Goal: Task Accomplishment & Management: Use online tool/utility

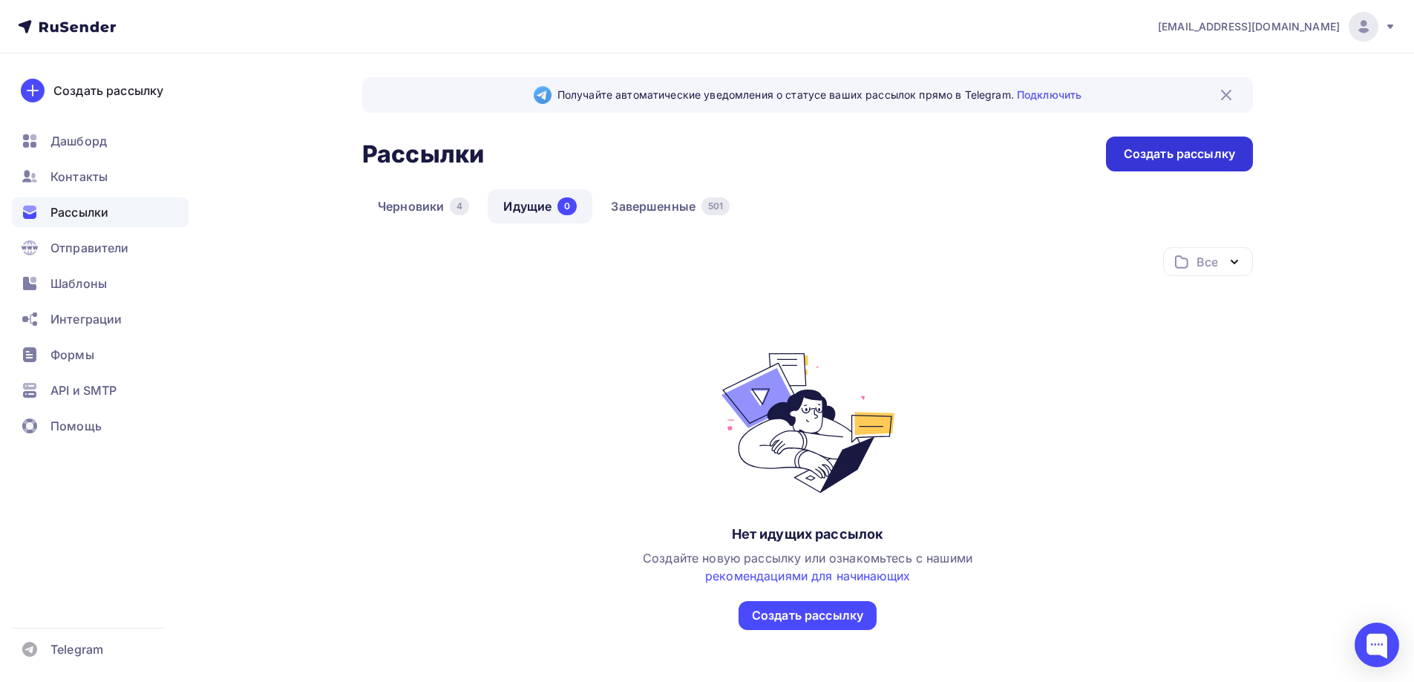
click at [1172, 157] on div "Создать рассылку" at bounding box center [1179, 154] width 111 height 17
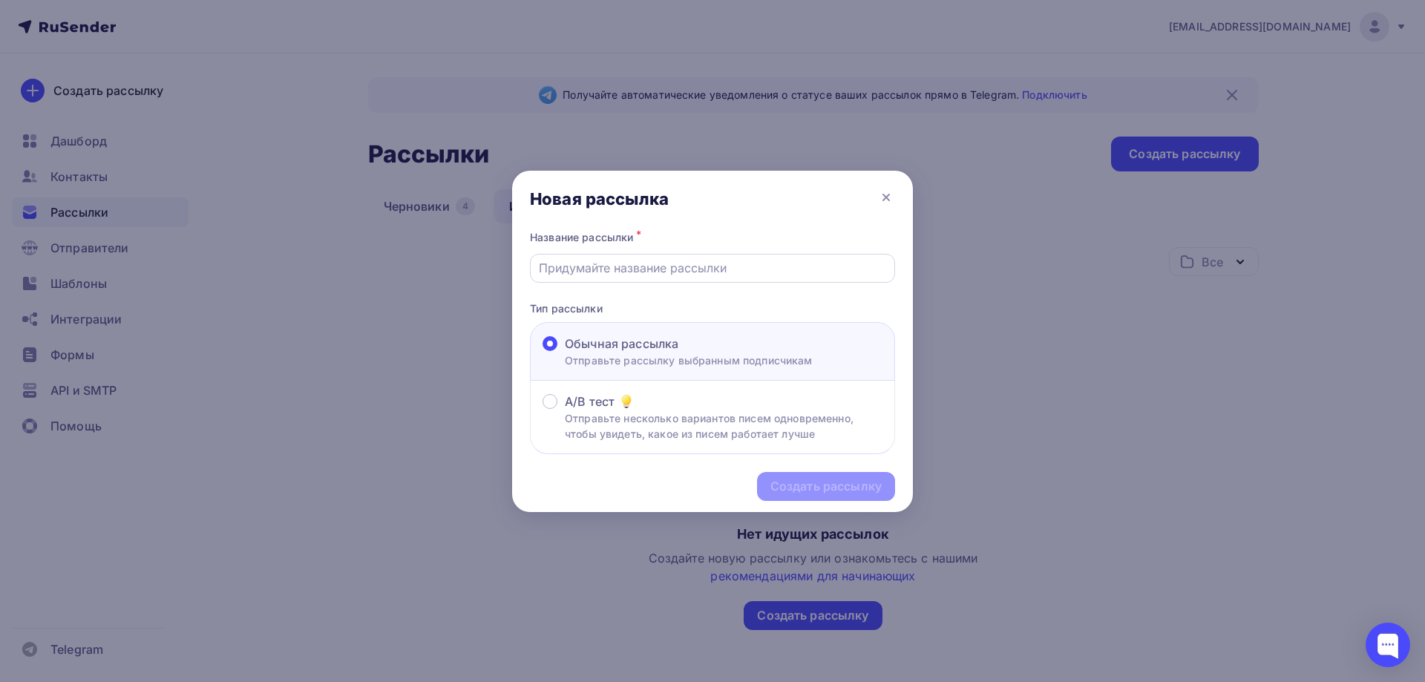
click at [593, 266] on input "text" at bounding box center [713, 268] width 348 height 18
type input "OZON"
click at [833, 492] on div "Создать рассылку" at bounding box center [826, 486] width 111 height 17
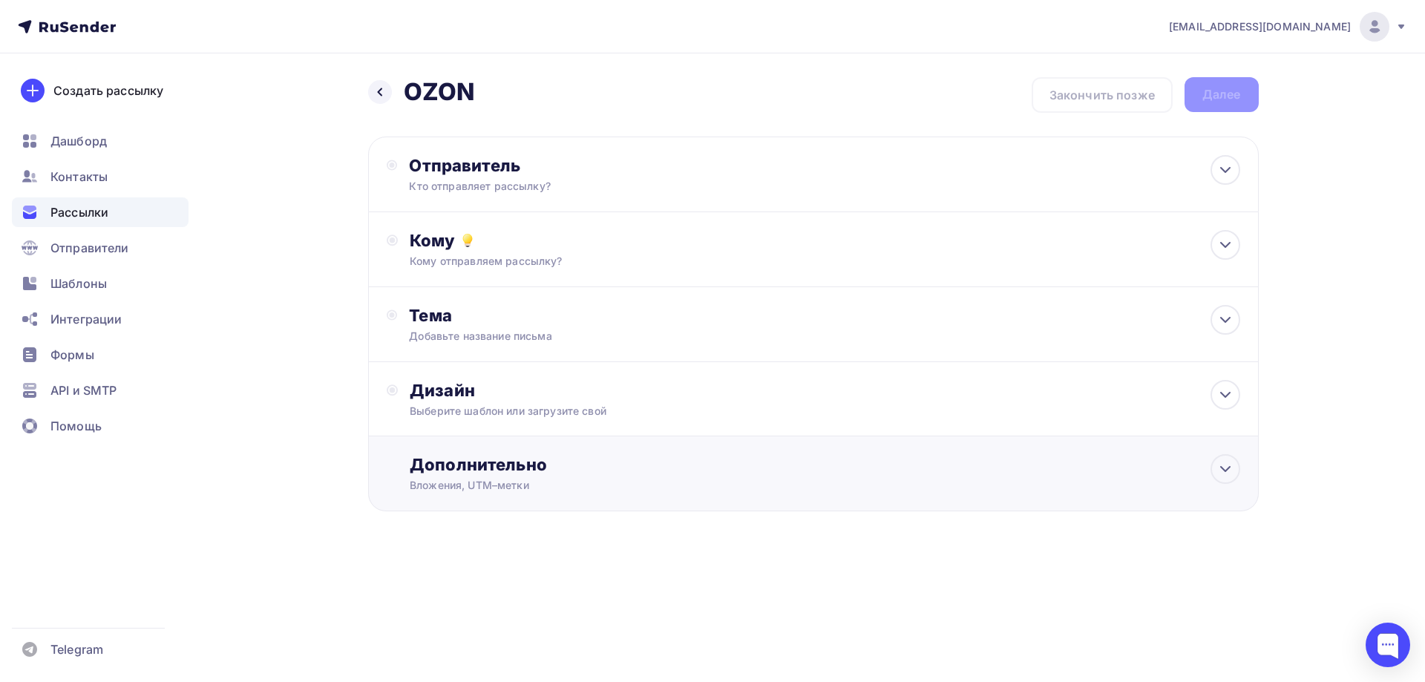
click at [589, 500] on div "Дополнительно Вложения, UTM–метки Вложения Добавить файл Максимальный суммарный…" at bounding box center [813, 474] width 891 height 75
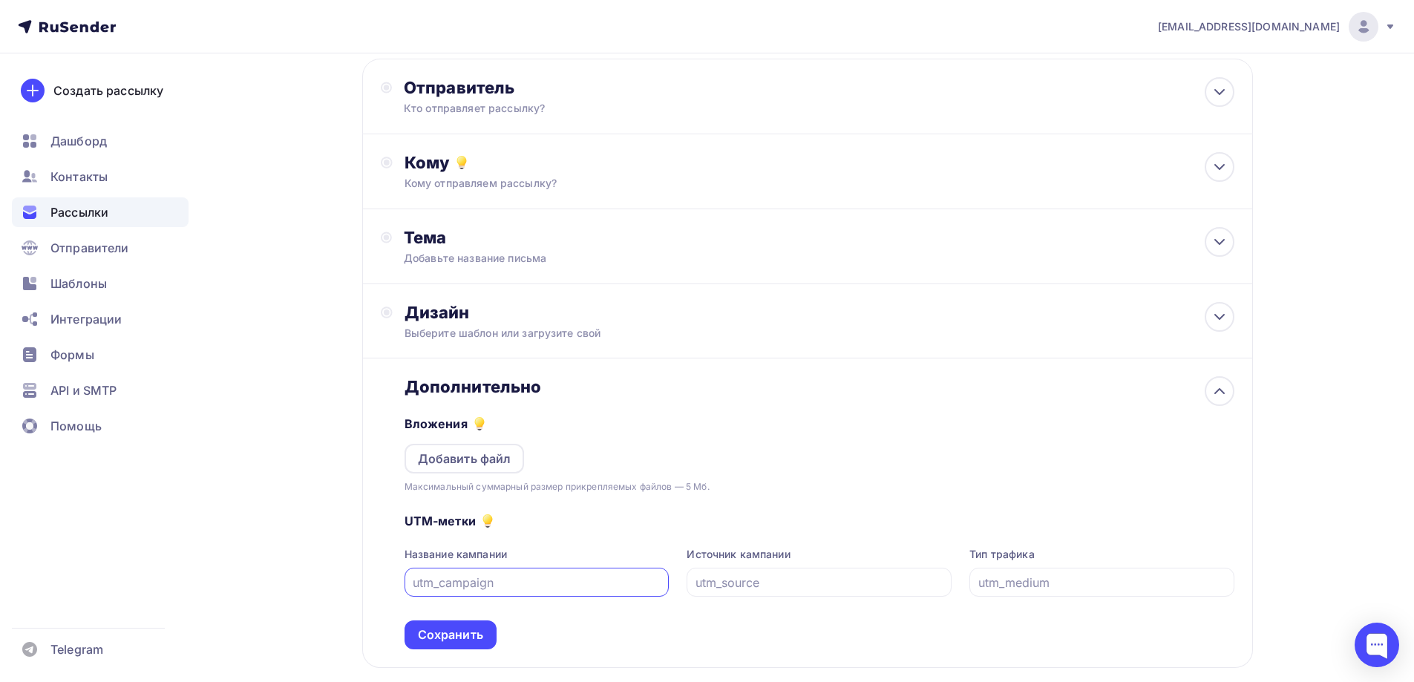
scroll to position [148, 0]
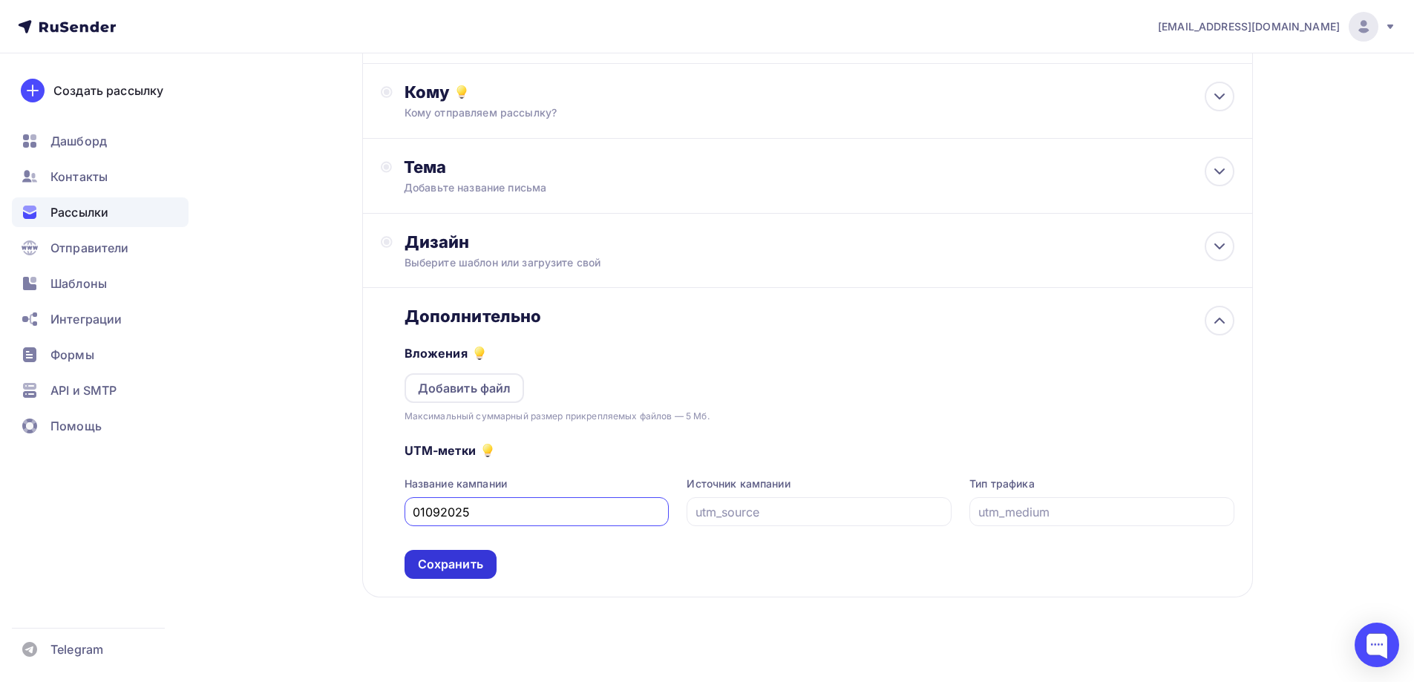
type input "01092025"
click at [431, 563] on div "Сохранить" at bounding box center [450, 564] width 65 height 17
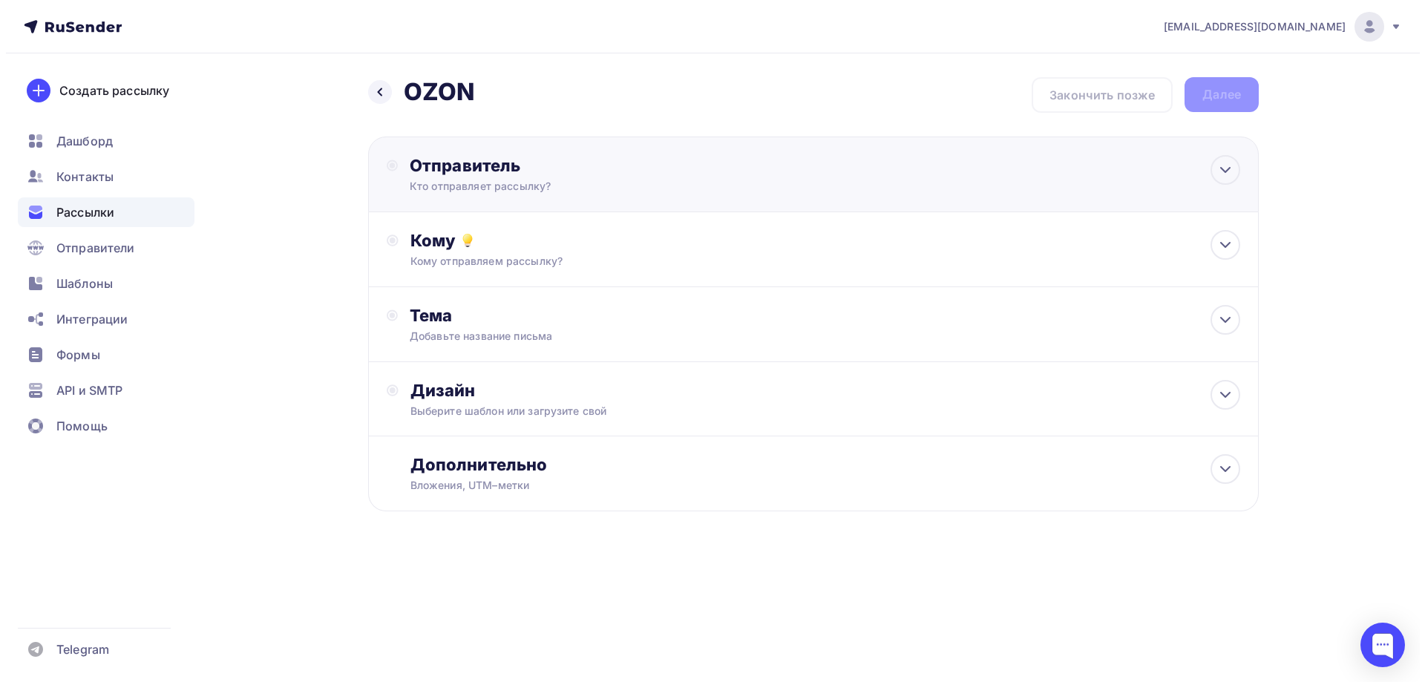
scroll to position [0, 0]
click at [516, 179] on div "Кто отправляет рассылку?" at bounding box center [554, 186] width 290 height 15
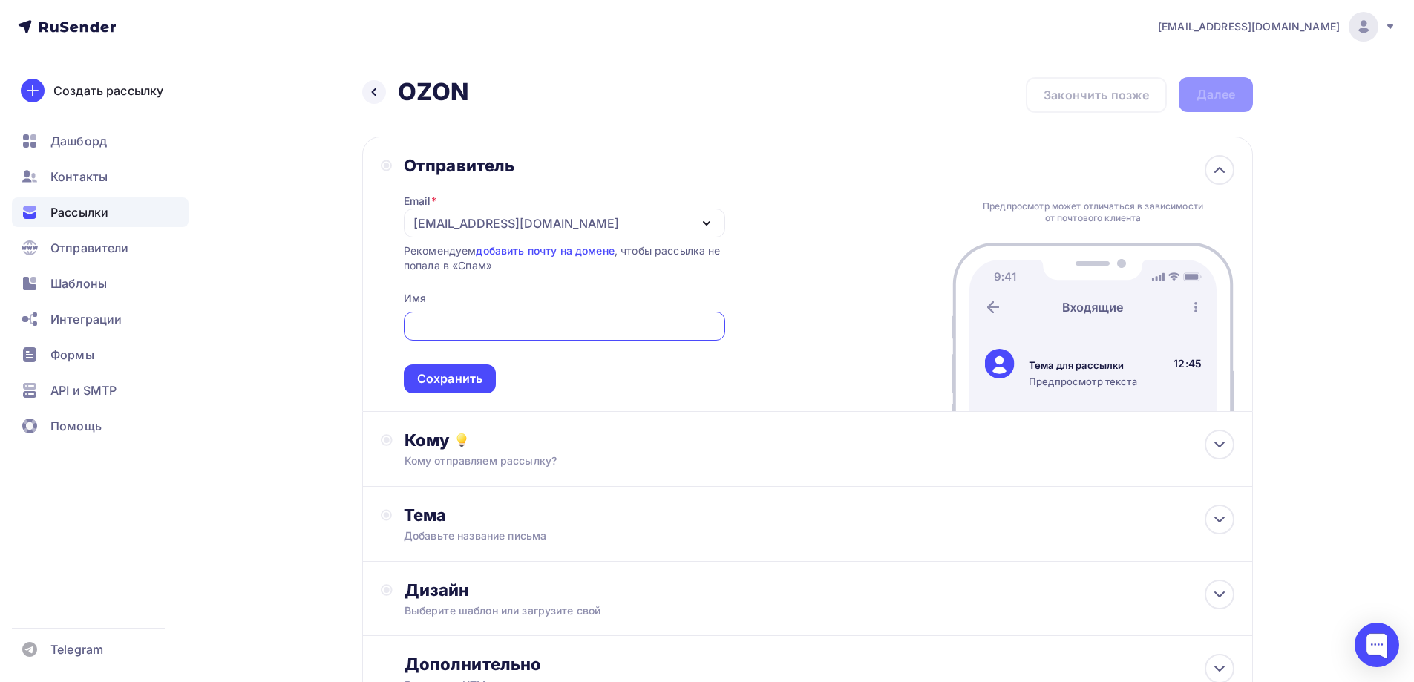
click at [626, 218] on div "[EMAIL_ADDRESS][DOMAIN_NAME]" at bounding box center [564, 223] width 321 height 29
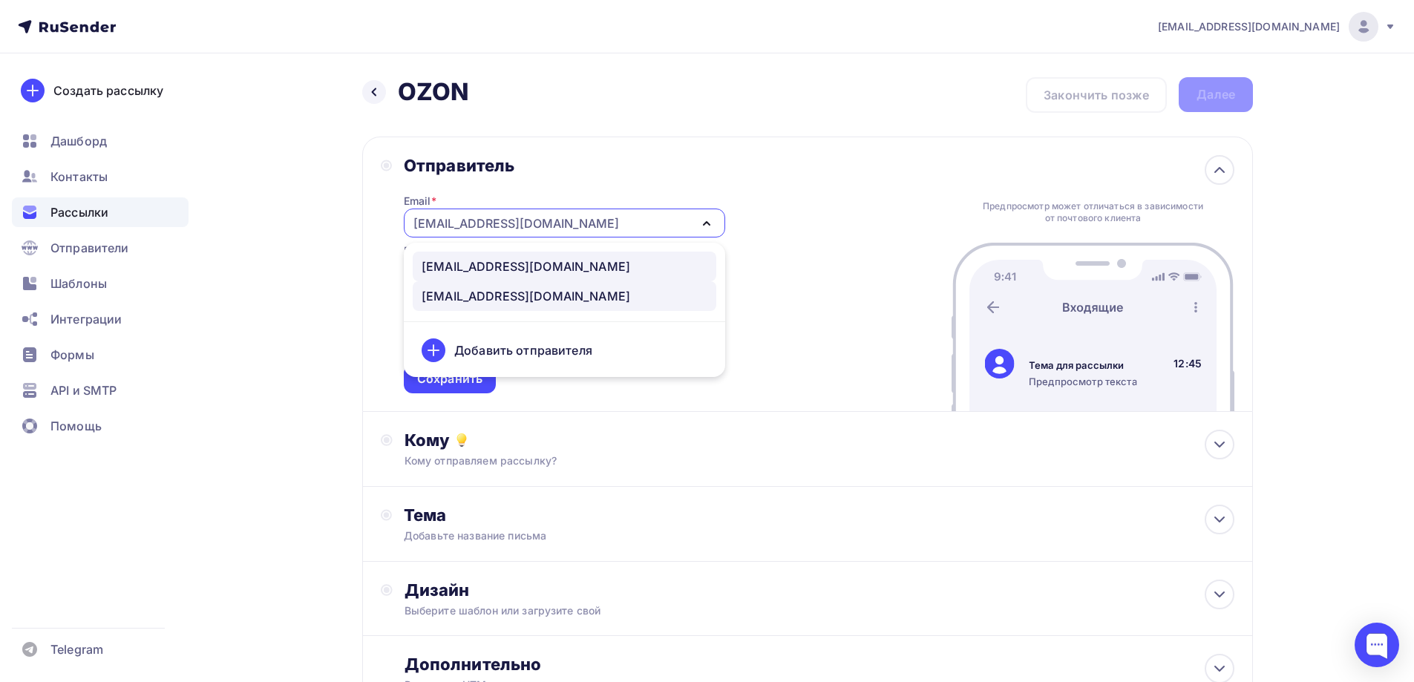
click at [601, 259] on div "[EMAIL_ADDRESS][DOMAIN_NAME]" at bounding box center [565, 267] width 286 height 18
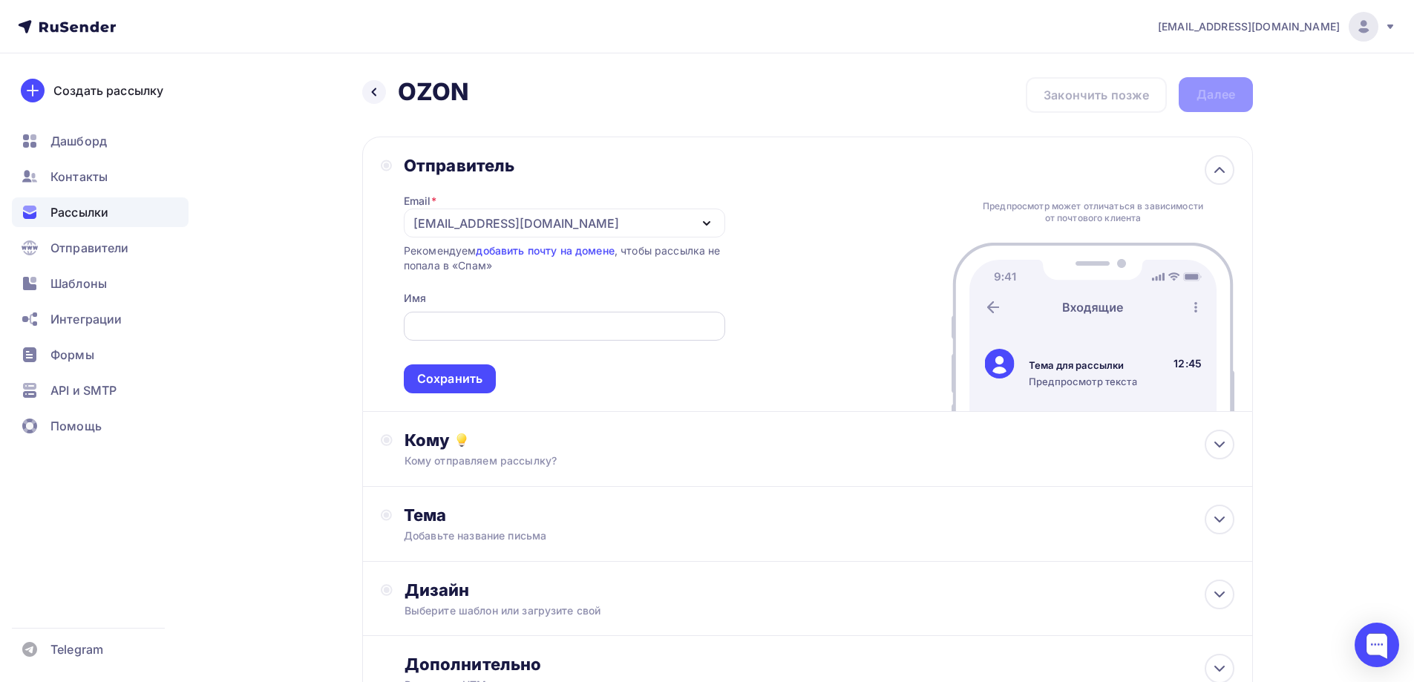
click at [451, 330] on input "text" at bounding box center [564, 327] width 304 height 18
type input "AlmondShop"
click at [450, 373] on div "Сохранить" at bounding box center [449, 378] width 65 height 17
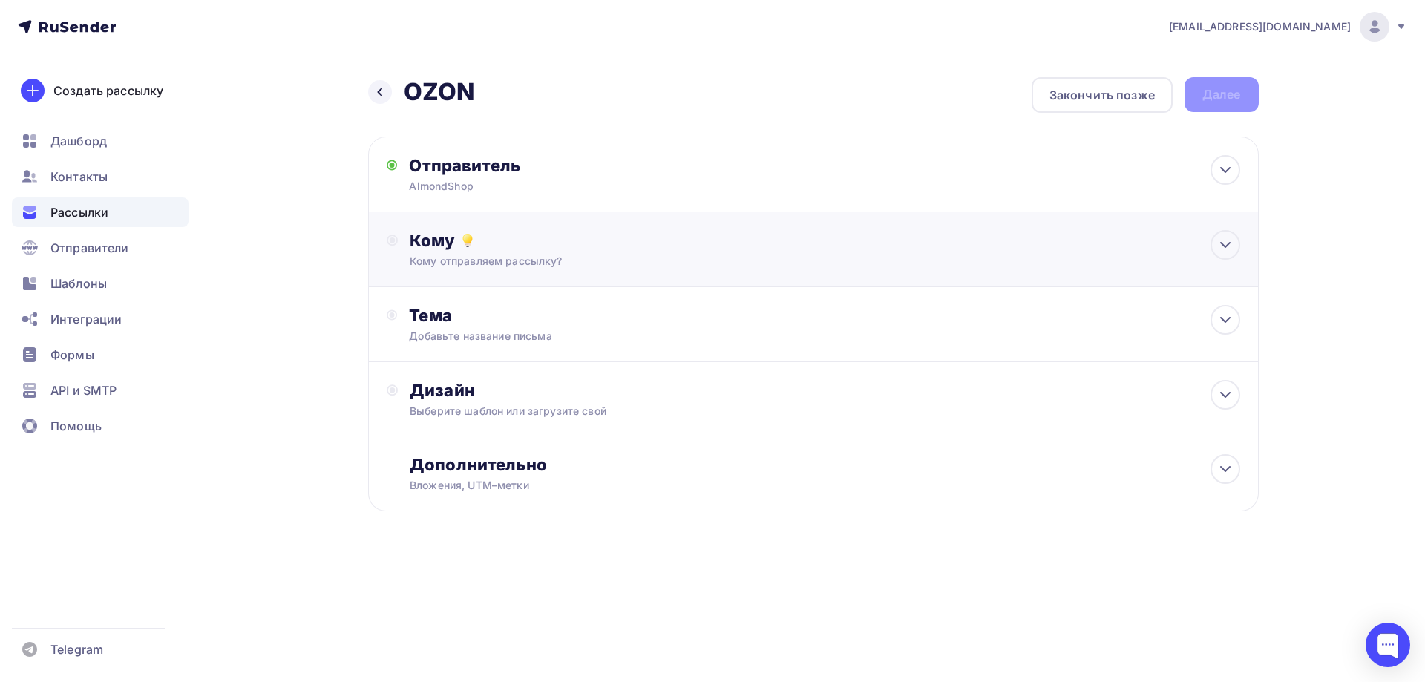
click at [492, 237] on div "Кому" at bounding box center [825, 240] width 830 height 21
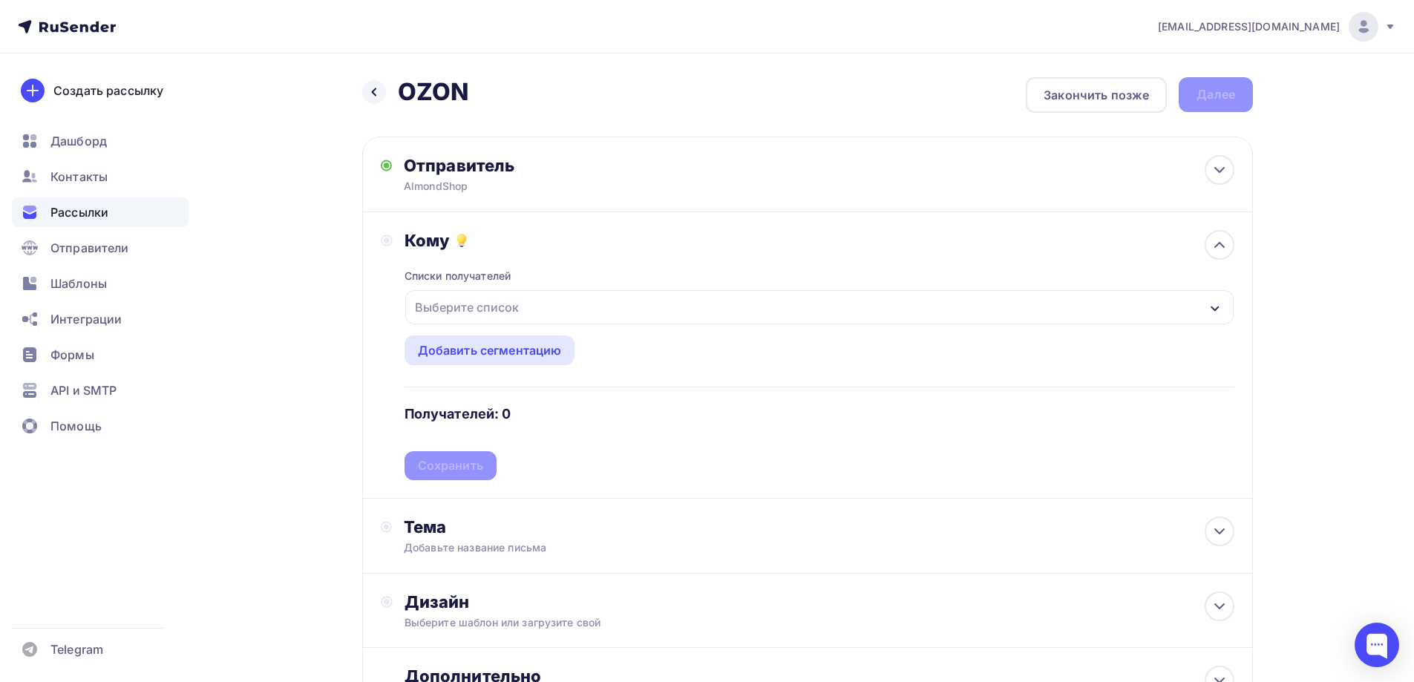
click at [593, 319] on div "Выберите список" at bounding box center [819, 307] width 829 height 34
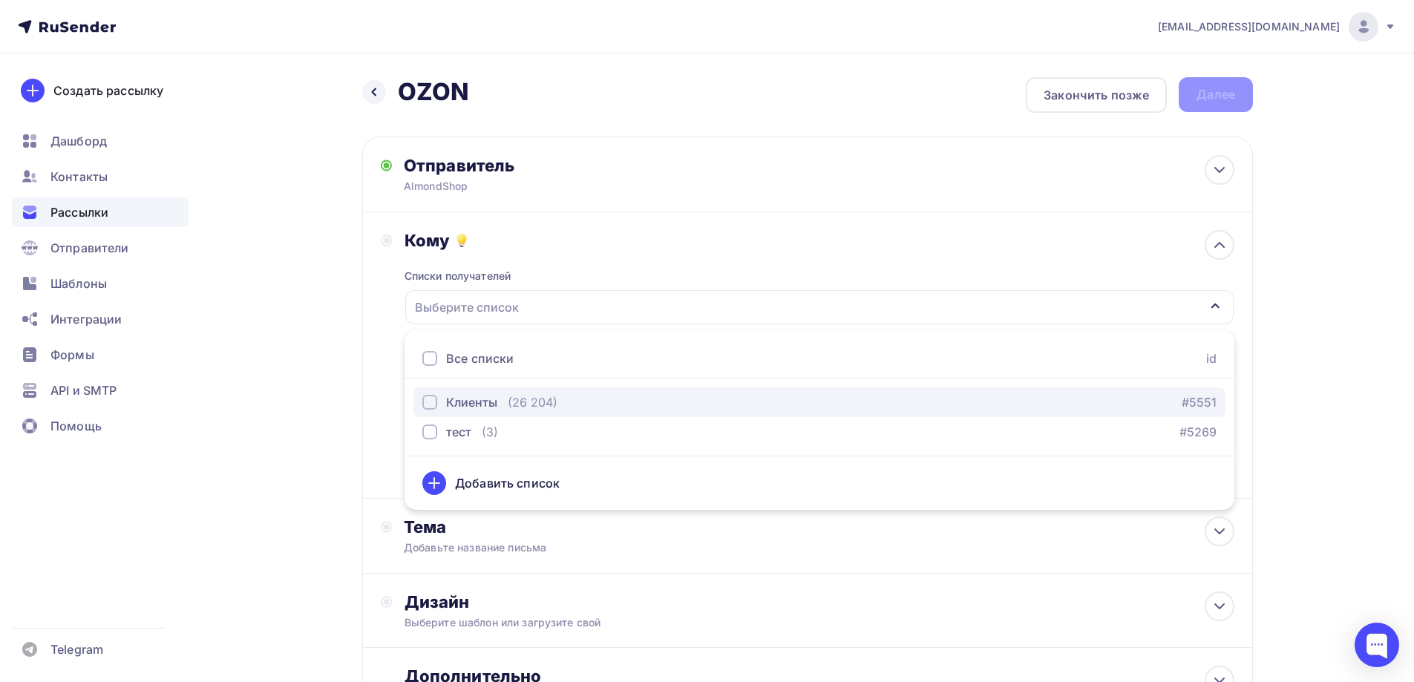
click at [568, 399] on div "Клиенты (26 204) #5551" at bounding box center [819, 402] width 794 height 18
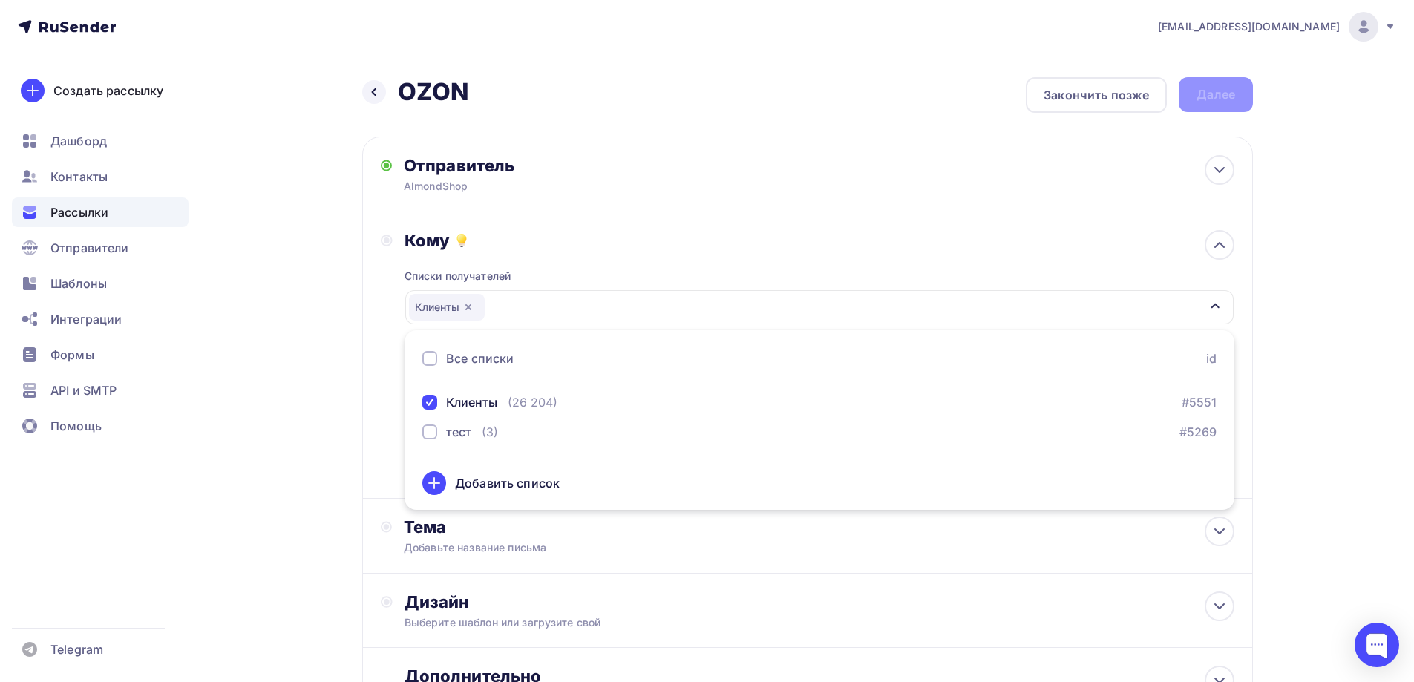
click at [393, 436] on div "Кому Списки получателей Клиенты Все списки id Клиенты (26 204) #5551 тест (3) #…" at bounding box center [808, 355] width 854 height 250
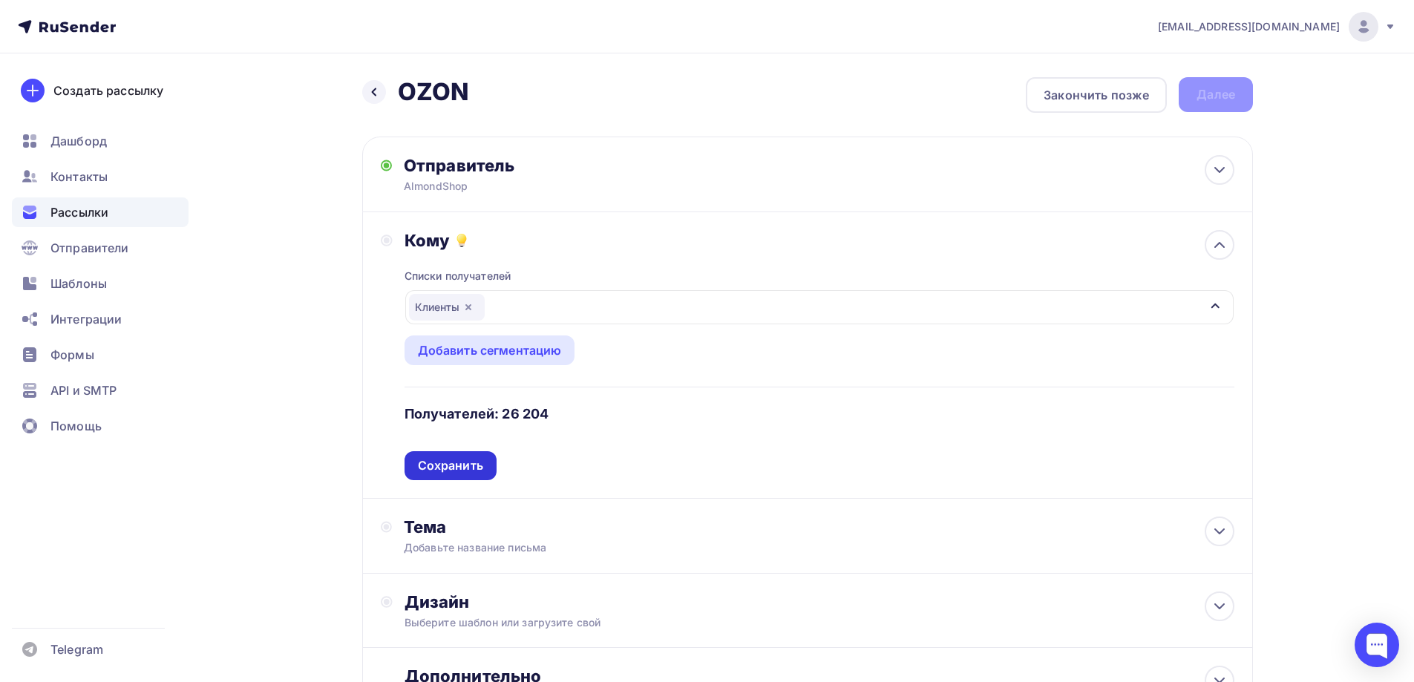
click at [427, 472] on div "Сохранить" at bounding box center [450, 465] width 65 height 17
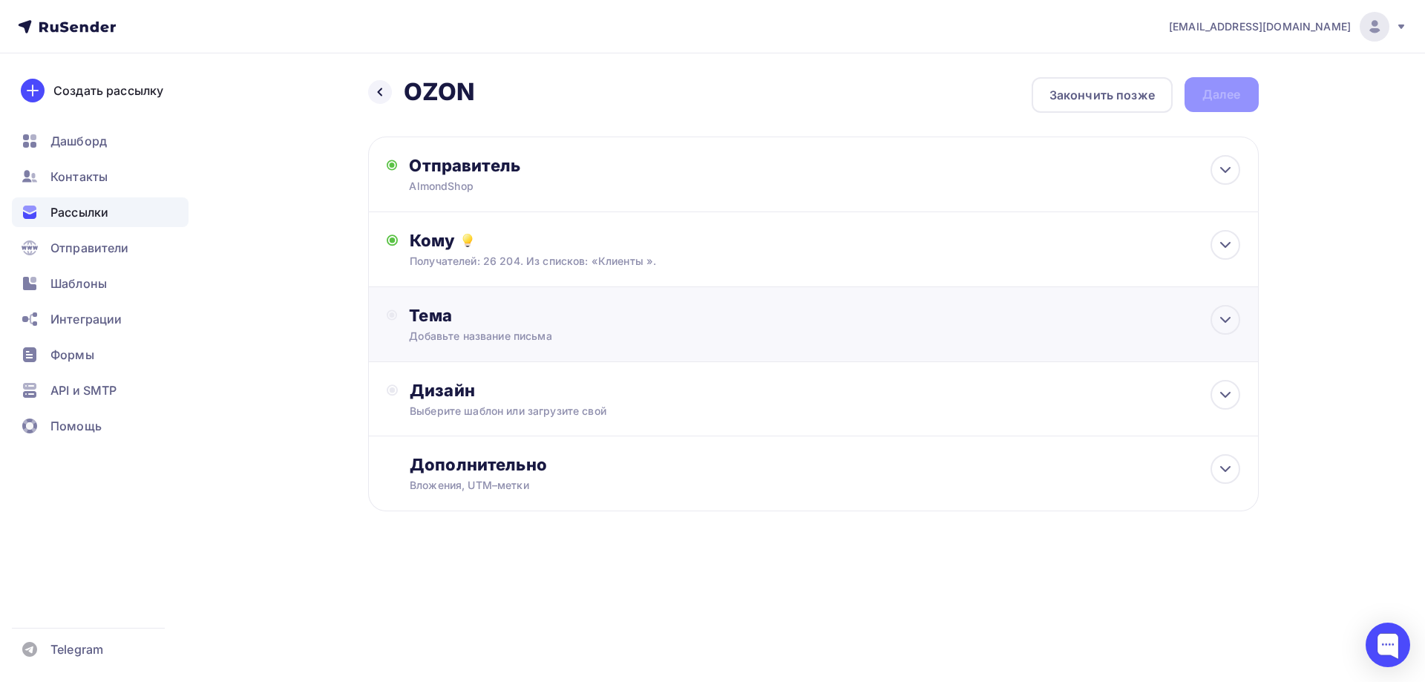
click at [531, 307] on div "Тема" at bounding box center [555, 315] width 293 height 21
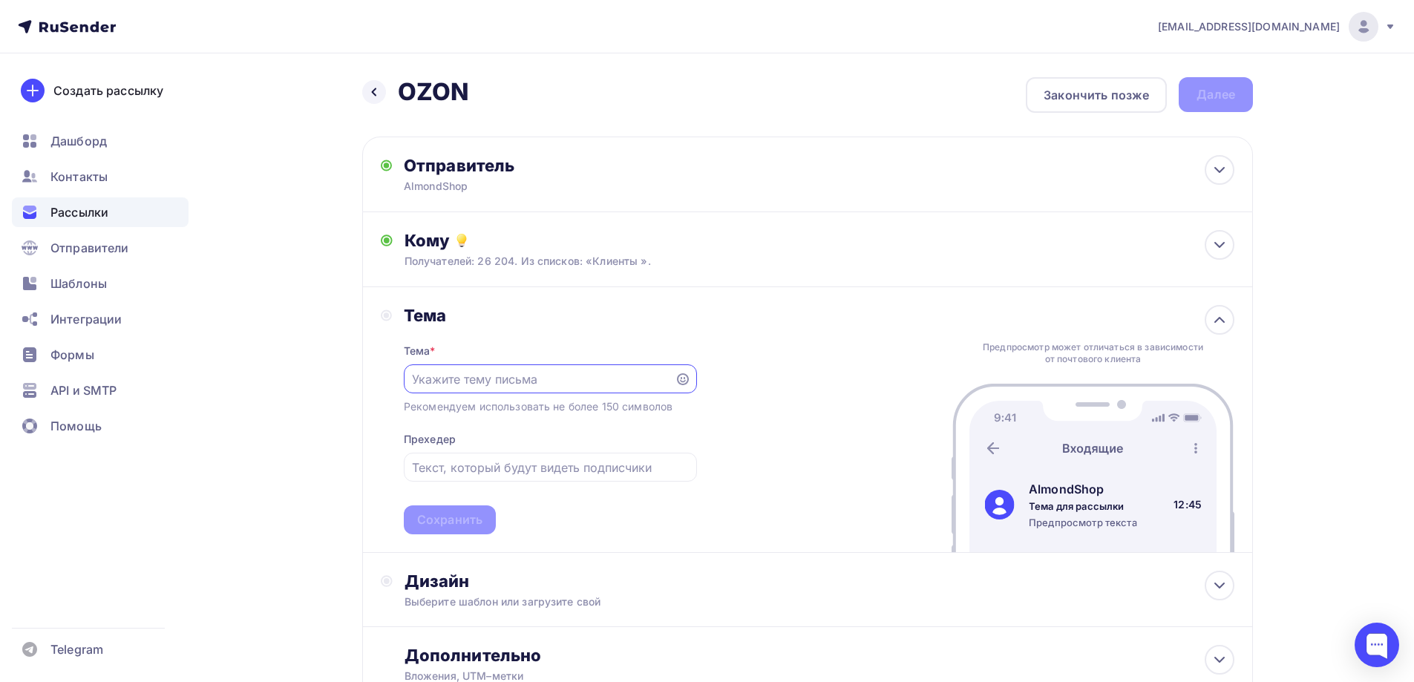
click at [532, 388] on input "text" at bounding box center [539, 379] width 254 height 18
type input "L"
click at [414, 376] on input "Дизайнерское платье" at bounding box center [539, 379] width 254 height 18
click at [620, 380] on input "Новинка! Дизайнерское платье" at bounding box center [539, 379] width 254 height 18
click at [687, 383] on icon at bounding box center [683, 379] width 12 height 12
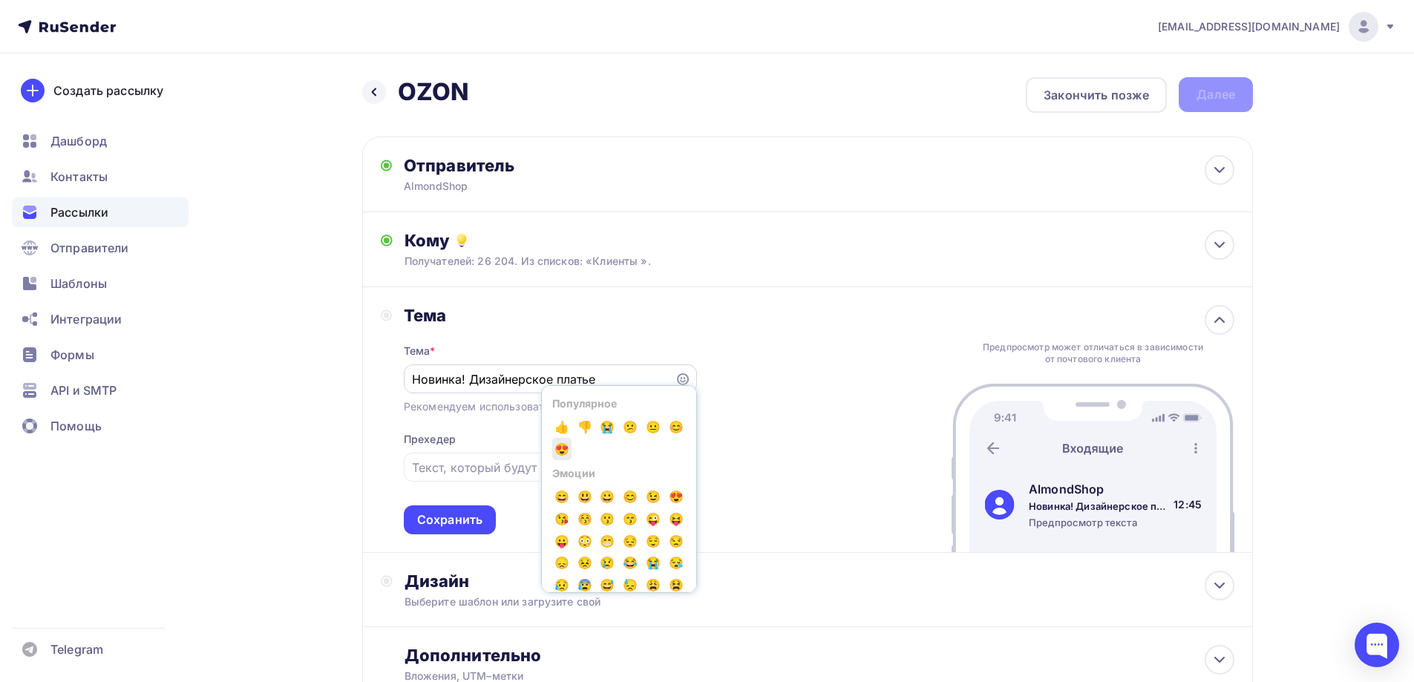
click at [564, 450] on span "😍" at bounding box center [561, 449] width 19 height 22
click at [561, 431] on span "👍" at bounding box center [561, 428] width 19 height 22
type input "Новинка! Дизайнерское платье😍👍"
click at [441, 470] on input "text" at bounding box center [550, 468] width 276 height 18
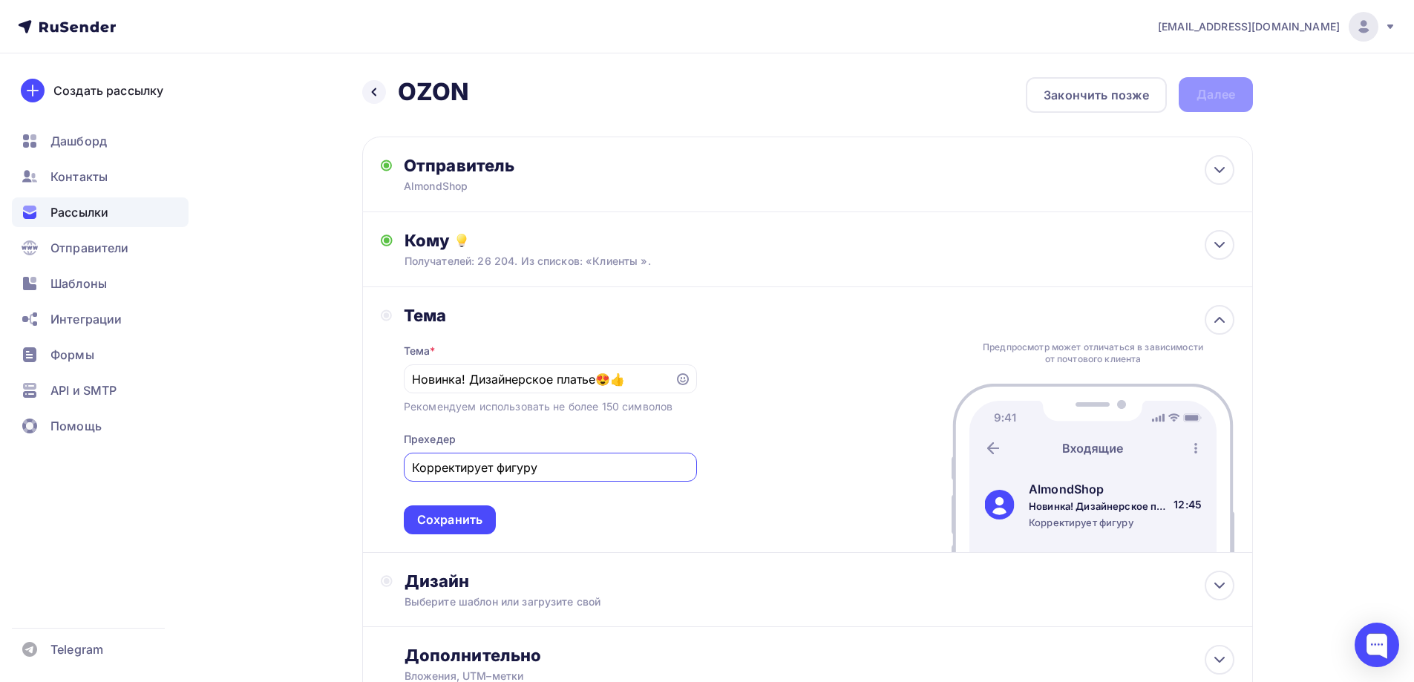
click at [409, 468] on div "Корректирует фигуру" at bounding box center [550, 467] width 293 height 29
click at [416, 470] on input "Корректирует фигуру" at bounding box center [550, 468] width 276 height 18
click at [613, 465] on input "Спандекс! Корректирует фигуру" at bounding box center [550, 468] width 276 height 18
type input "Спандекс! Корректирует фигуру."
drag, startPoint x: 624, startPoint y: 382, endPoint x: 615, endPoint y: 382, distance: 8.9
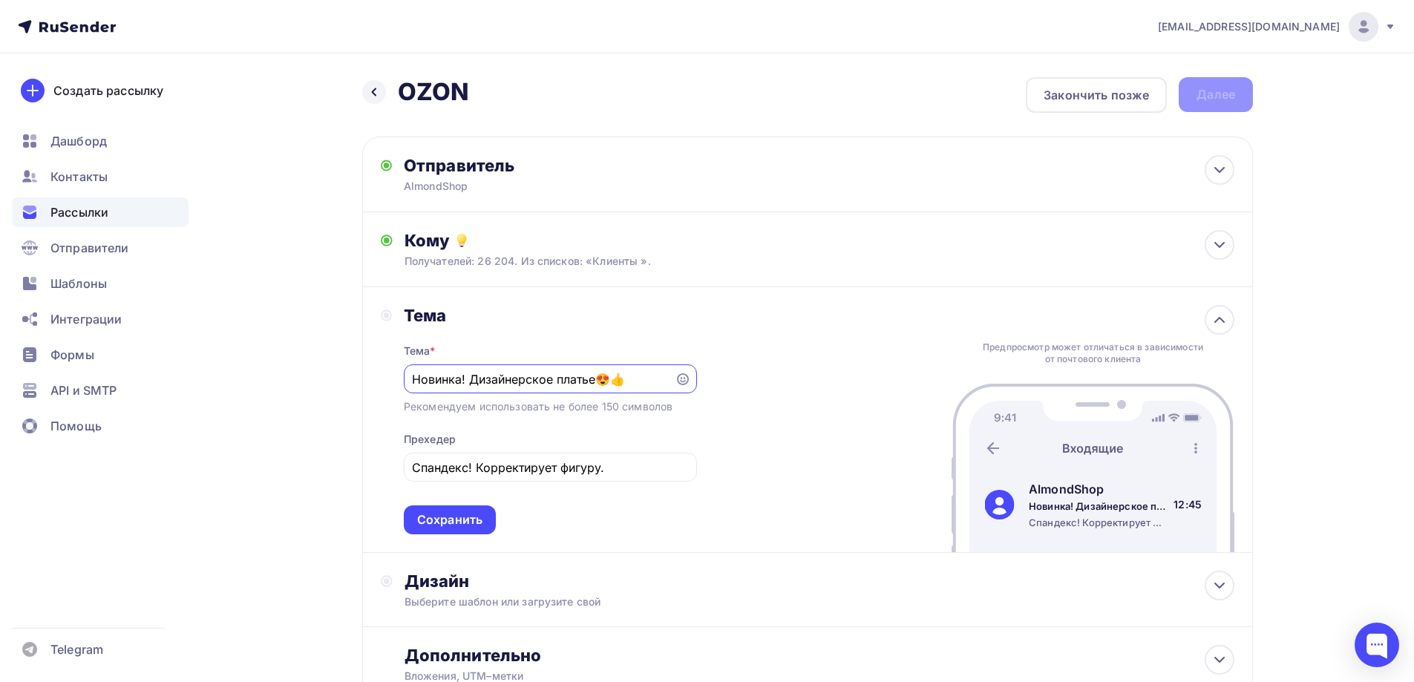
click at [615, 382] on input "Новинка! Дизайнерское платье😍👍" at bounding box center [539, 379] width 254 height 18
type input "Новинка! Дизайнерское платье😍"
click at [601, 467] on input "Спандекс! Корректирует фигуру." at bounding box center [550, 468] width 276 height 18
paste input "👍"
type input "Спандекс! Корректирует фигуру👍"
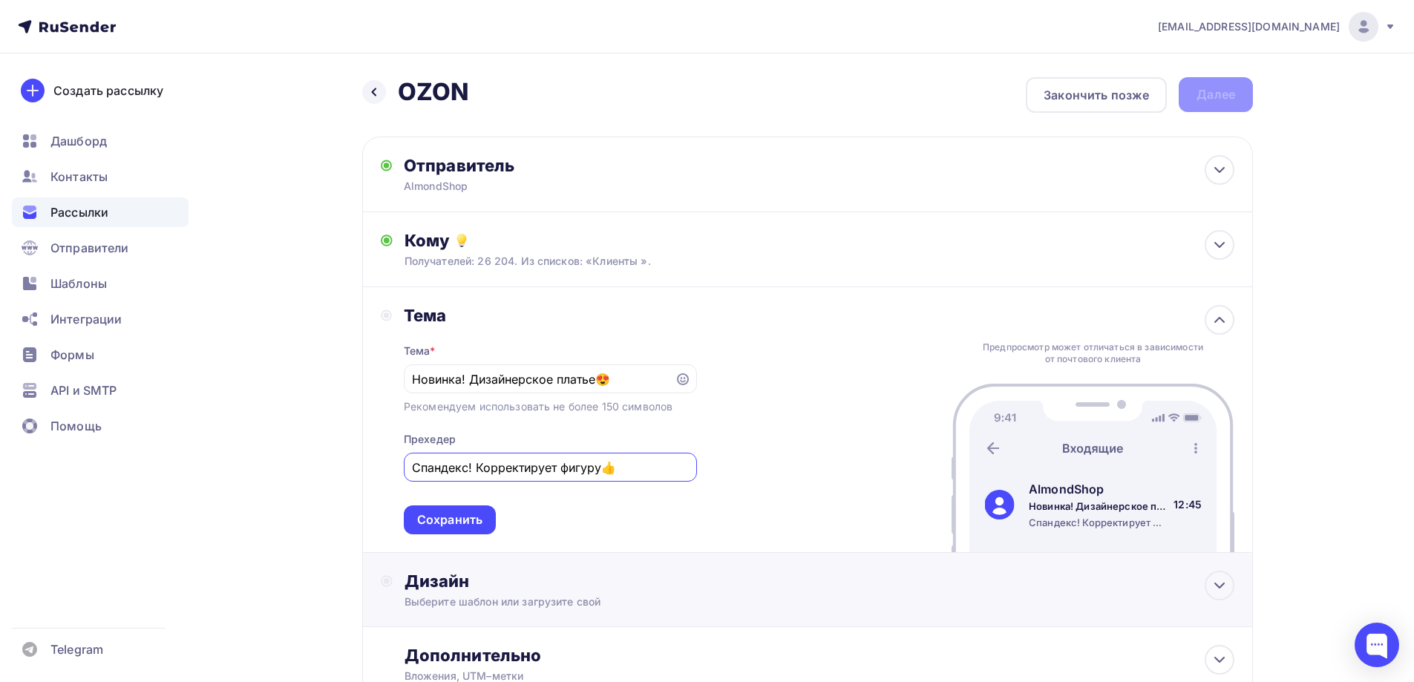
drag, startPoint x: 462, startPoint y: 517, endPoint x: 535, endPoint y: 542, distance: 76.8
click at [463, 518] on div "Сохранить" at bounding box center [449, 520] width 65 height 17
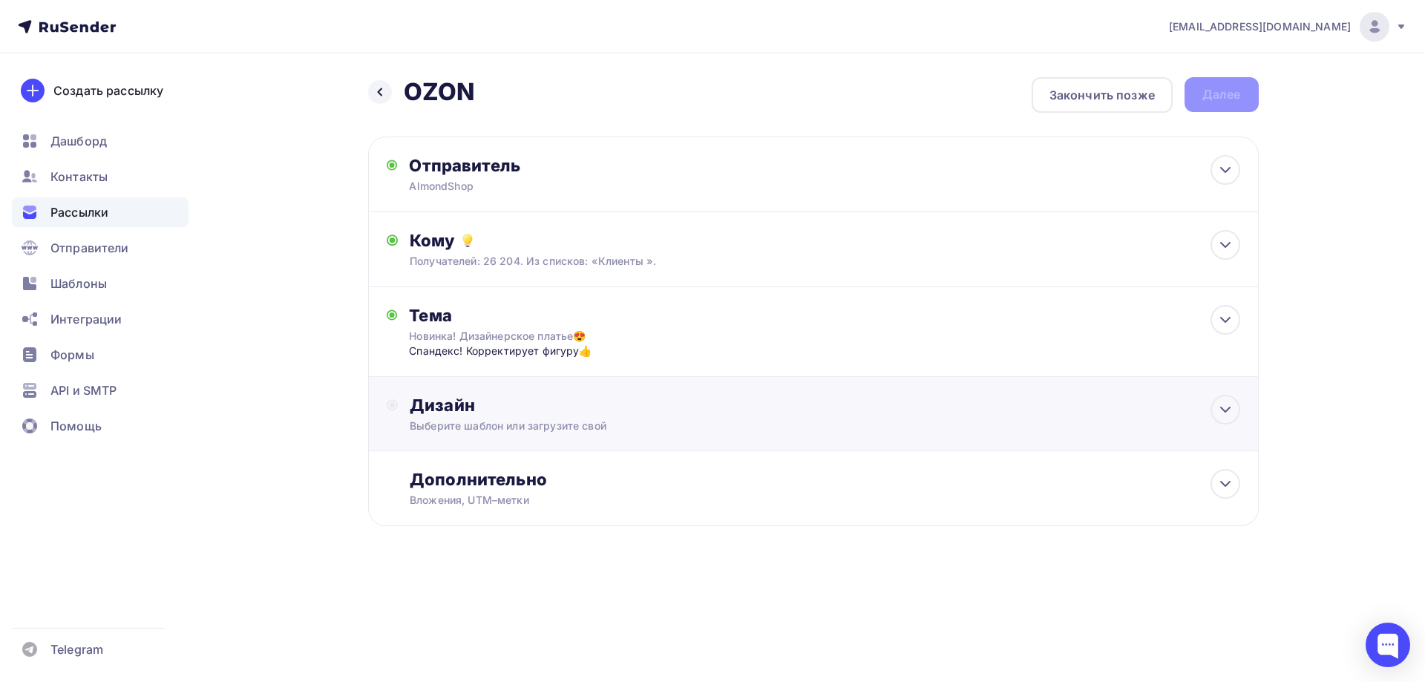
click at [569, 413] on div "Дизайн" at bounding box center [825, 405] width 830 height 21
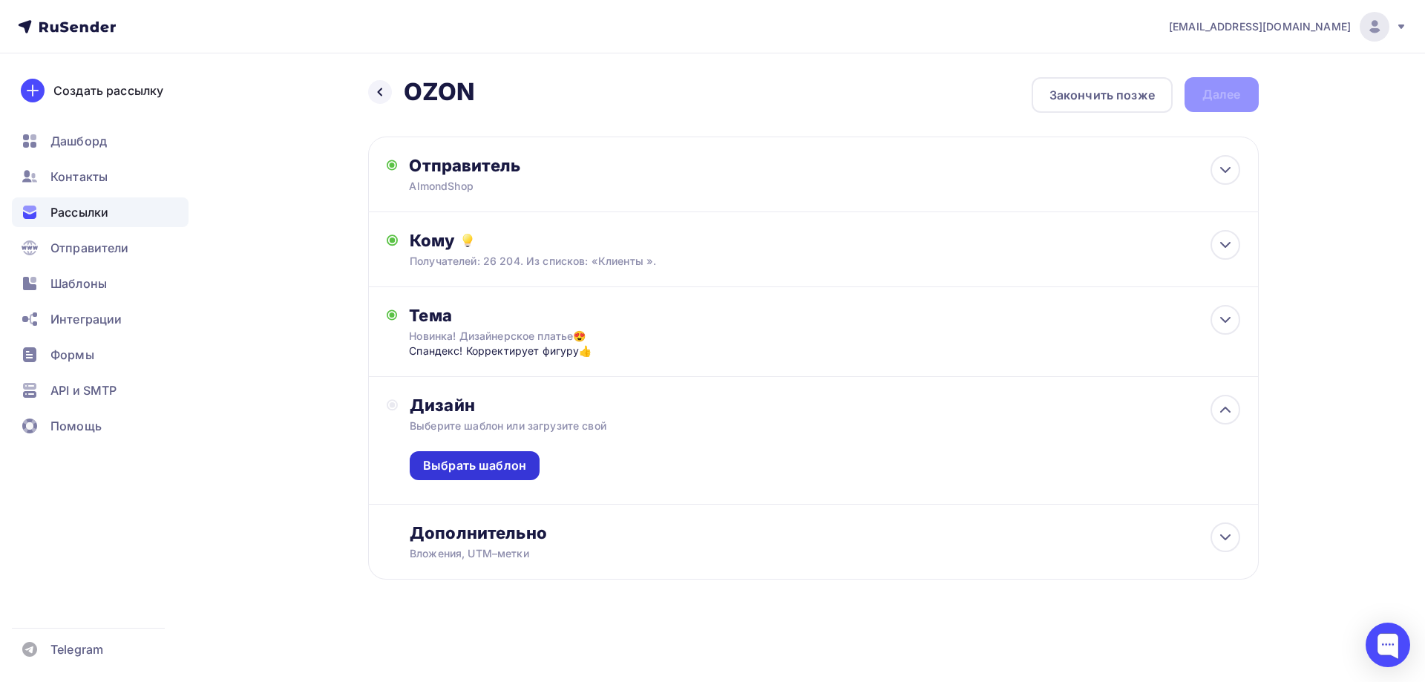
click at [485, 466] on div "Выбрать шаблон" at bounding box center [474, 465] width 103 height 17
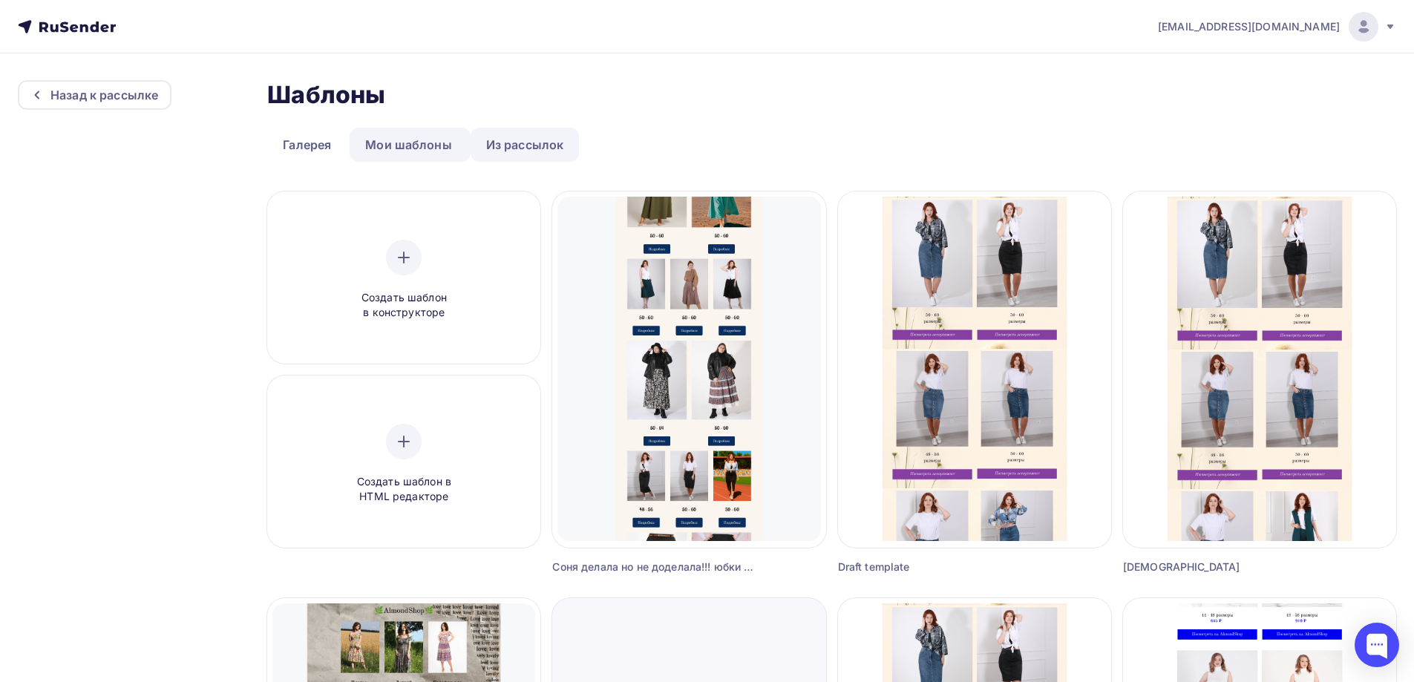
click at [520, 145] on link "Из рассылок" at bounding box center [525, 145] width 109 height 34
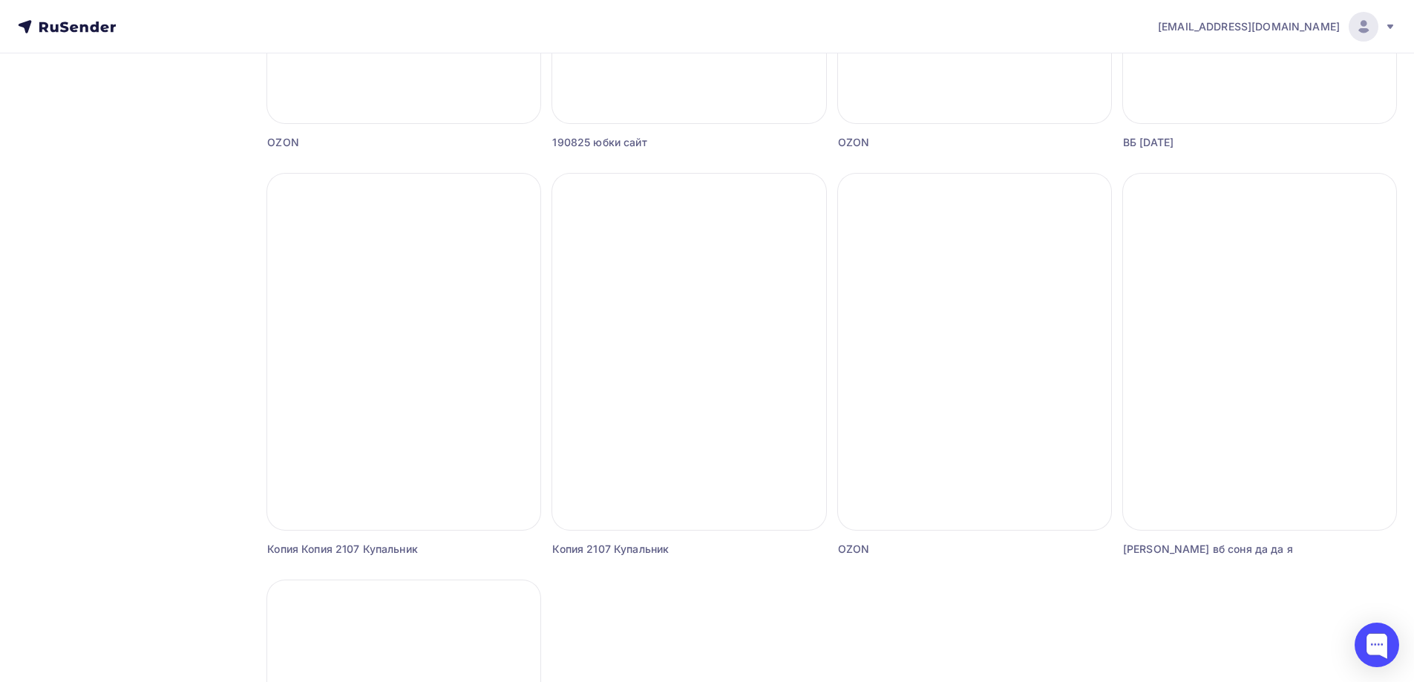
scroll to position [891, 0]
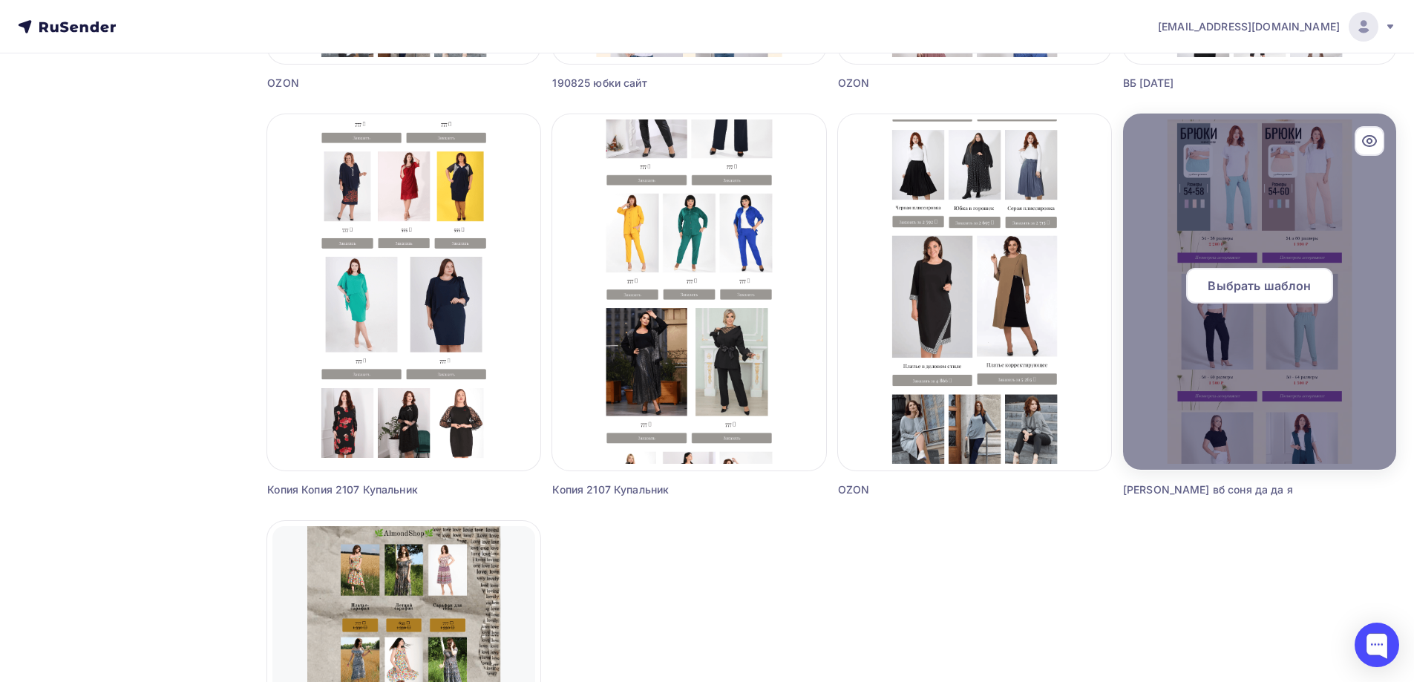
click at [1264, 292] on span "Выбрать шаблон" at bounding box center [1259, 286] width 103 height 18
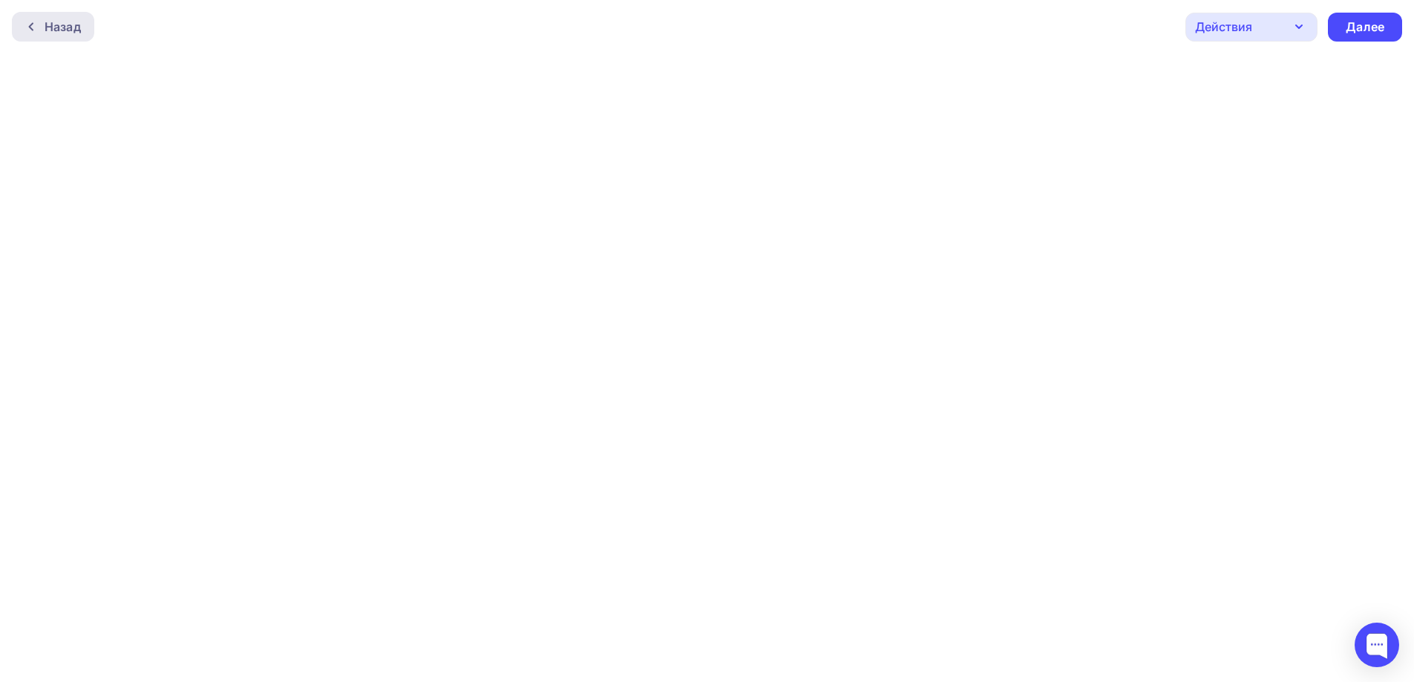
click at [33, 27] on icon at bounding box center [31, 27] width 12 height 12
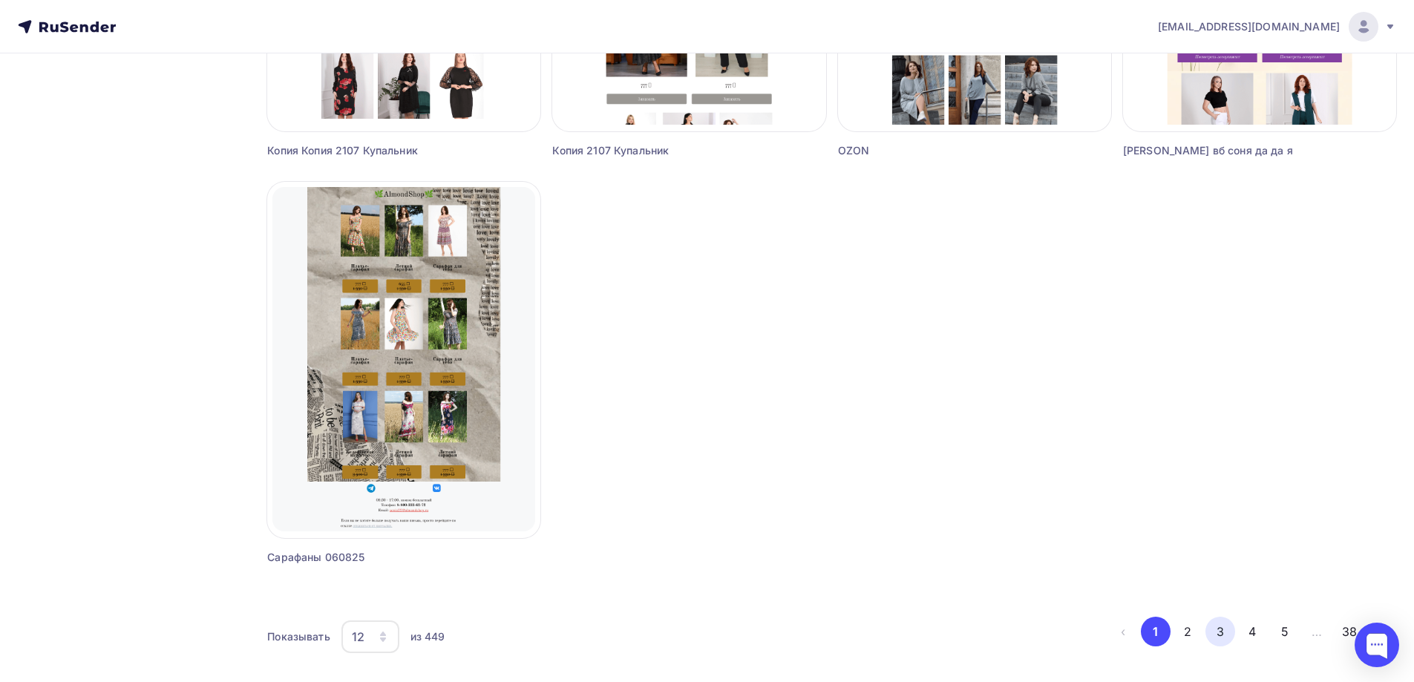
scroll to position [1247, 0]
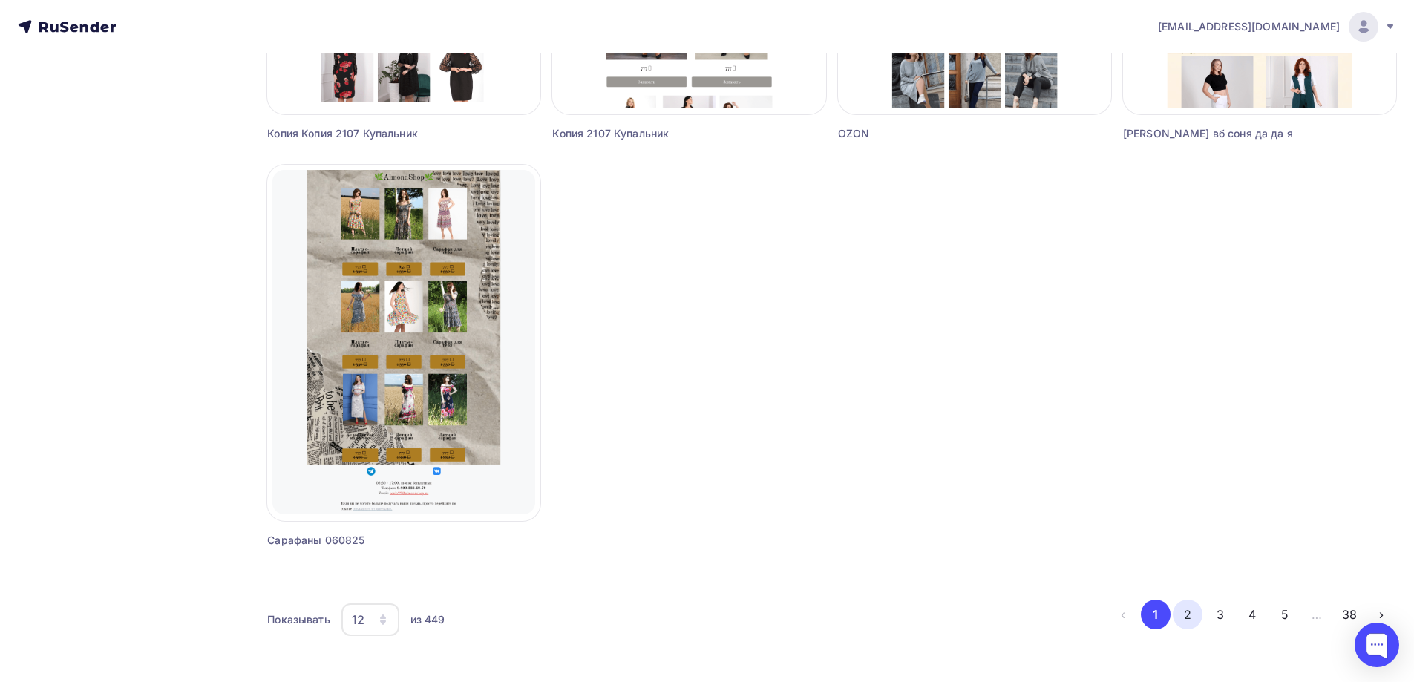
click at [1201, 613] on button "2" at bounding box center [1188, 615] width 30 height 30
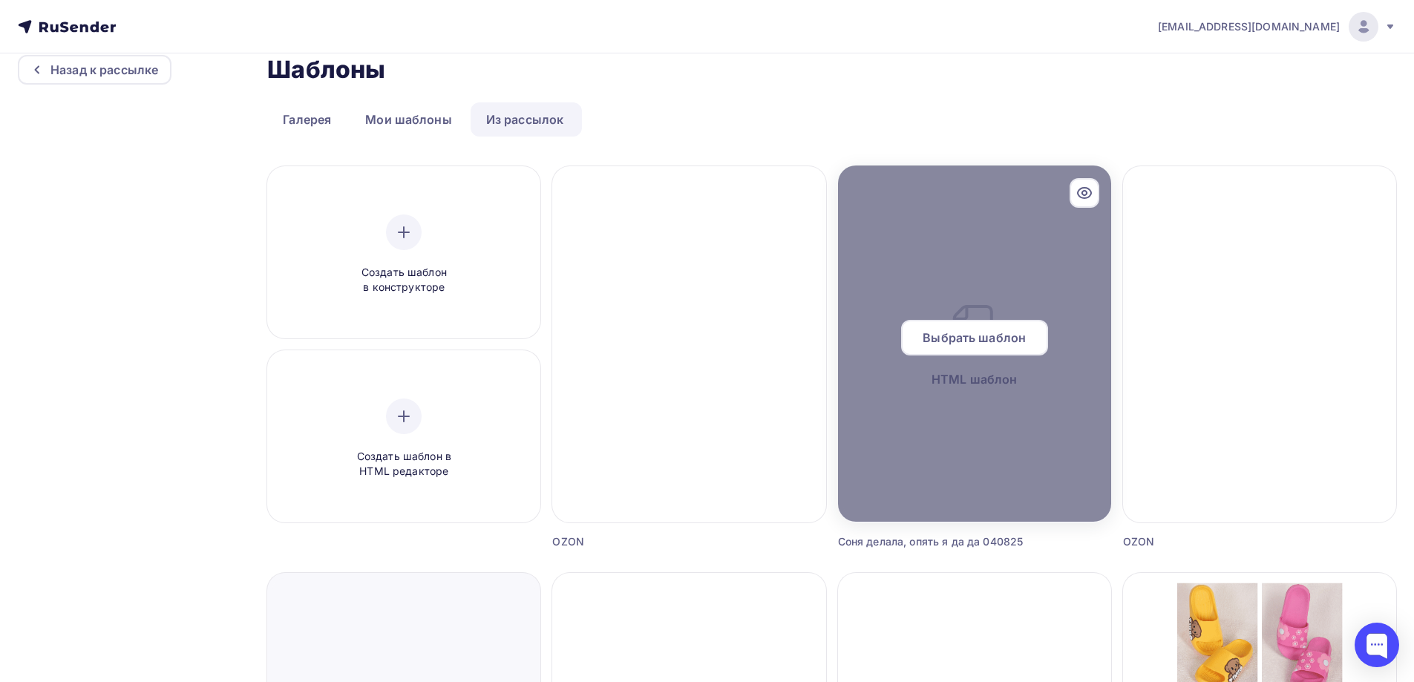
scroll to position [0, 0]
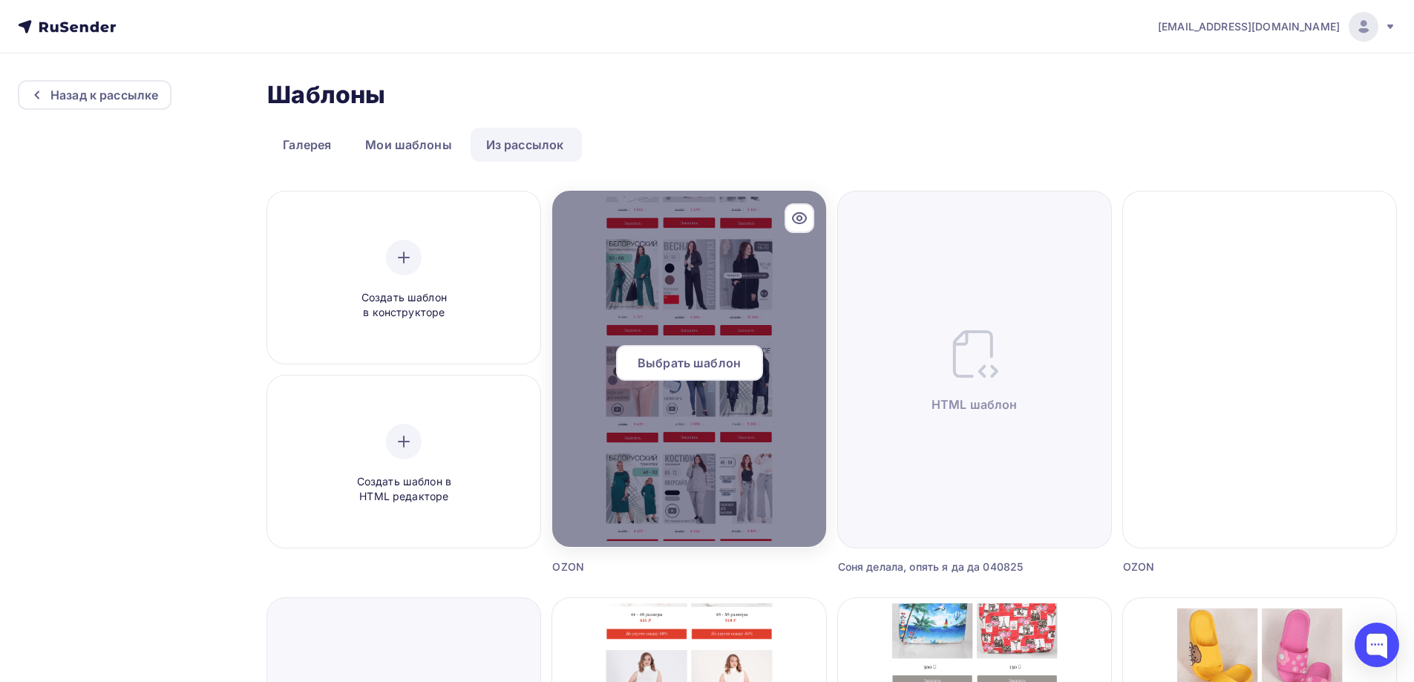
click at [693, 368] on span "Выбрать шаблон" at bounding box center [689, 363] width 103 height 18
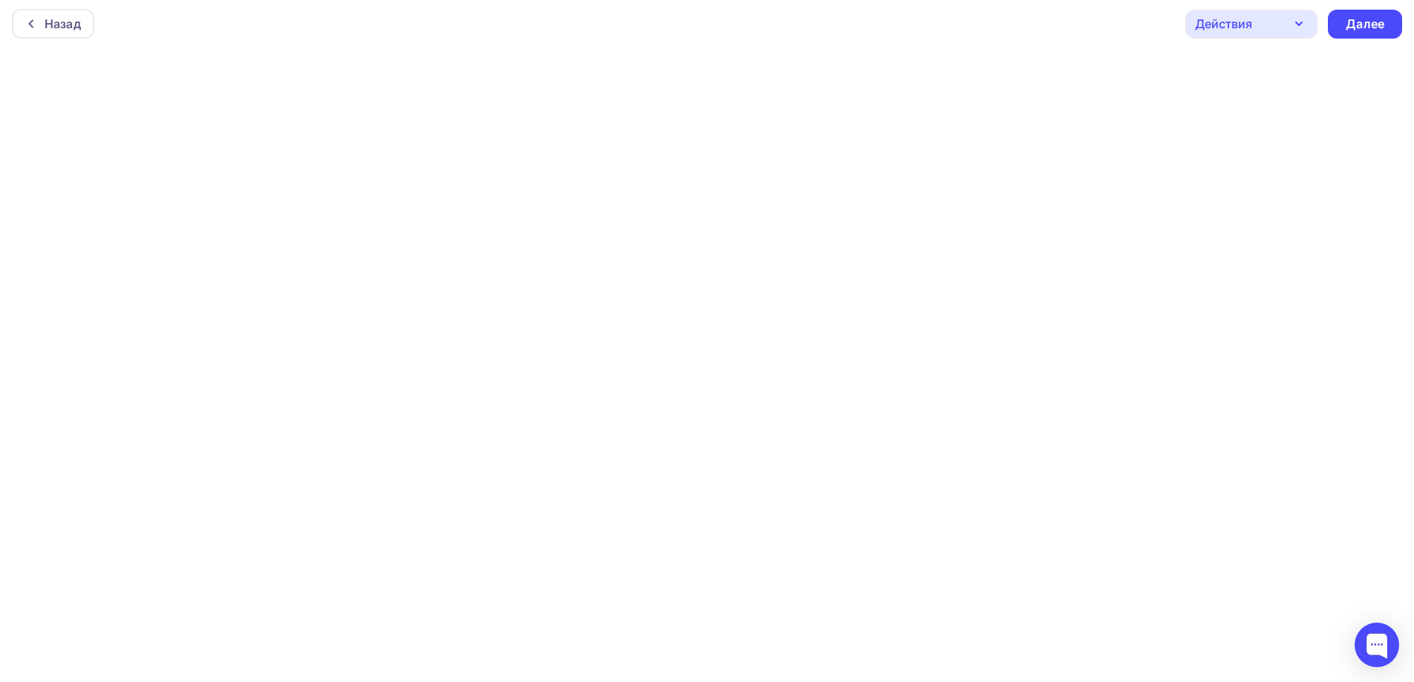
scroll to position [4, 0]
click at [1366, 27] on div "Далее" at bounding box center [1365, 23] width 39 height 17
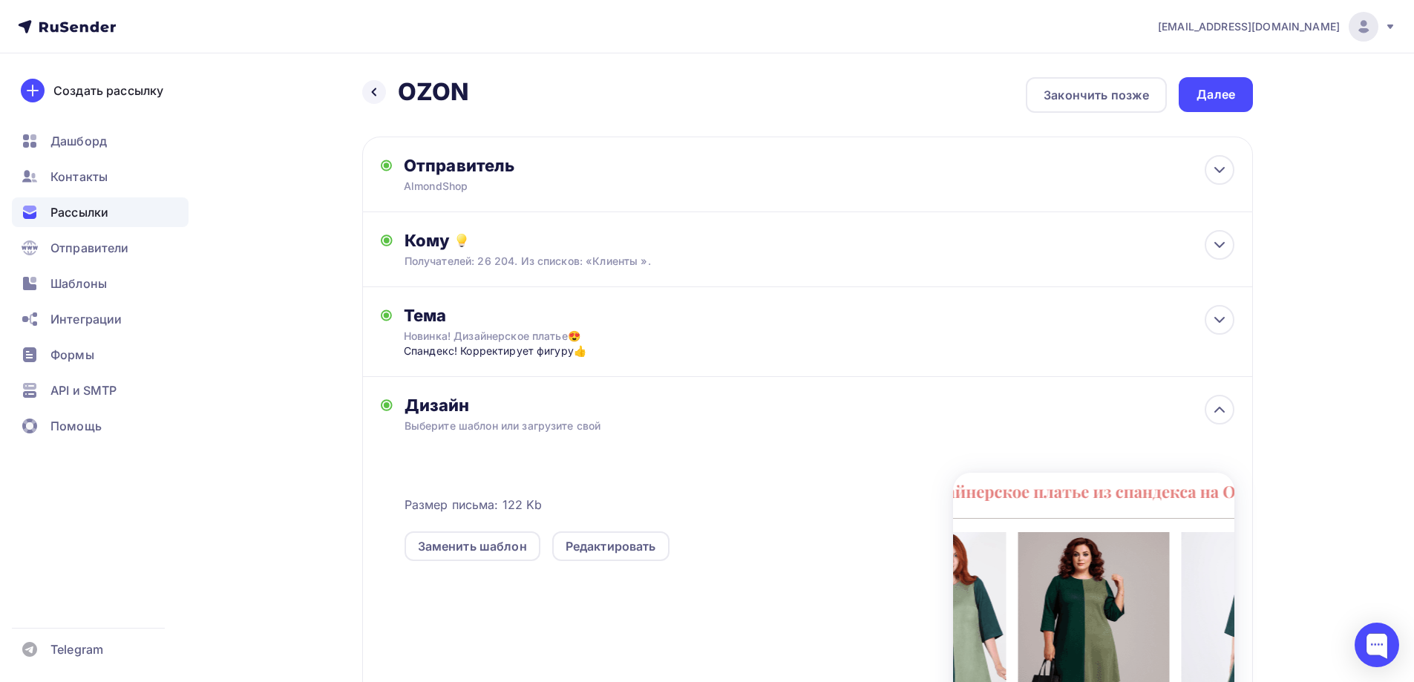
click at [1221, 105] on div "Далее" at bounding box center [1216, 94] width 74 height 35
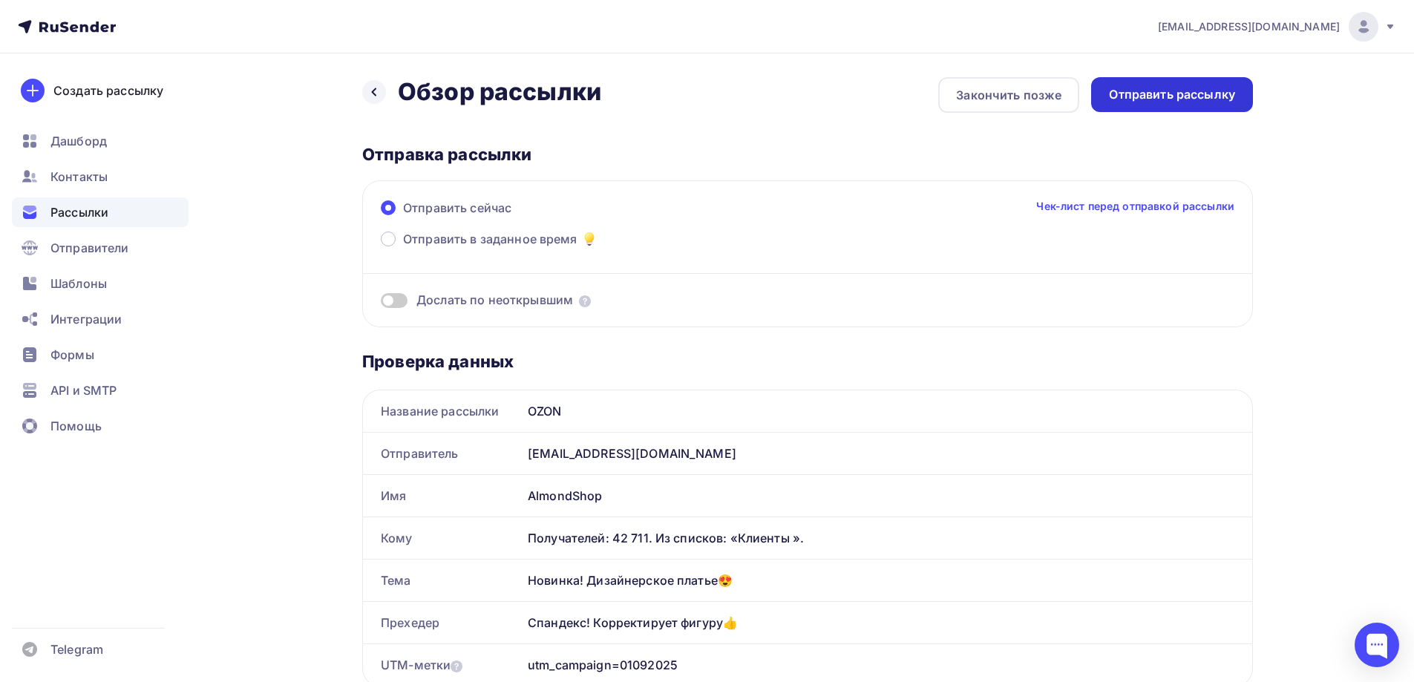
click at [1192, 94] on div "Отправить рассылку" at bounding box center [1172, 94] width 126 height 17
